Goal: Information Seeking & Learning: Learn about a topic

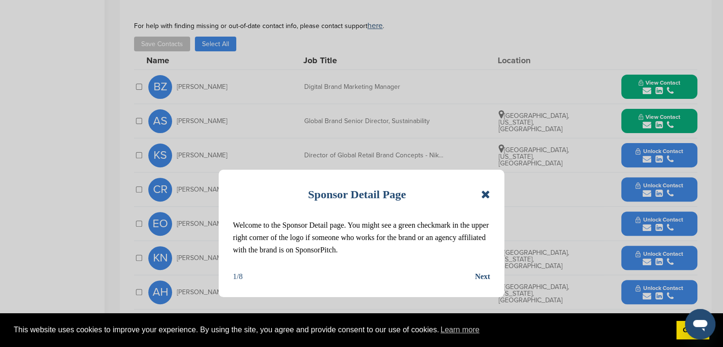
click at [483, 195] on icon at bounding box center [485, 194] width 9 height 11
